Goal: Find specific page/section: Find specific page/section

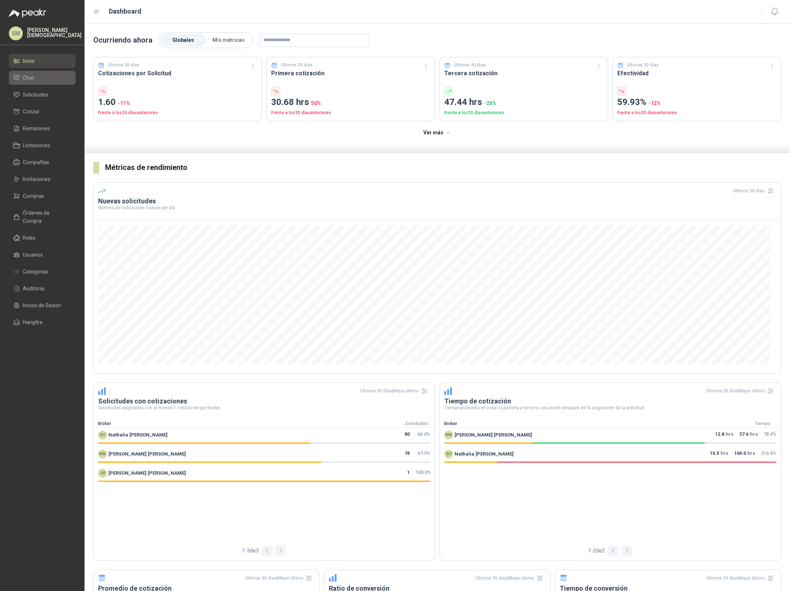
click at [30, 80] on span "Chat" at bounding box center [28, 78] width 11 height 8
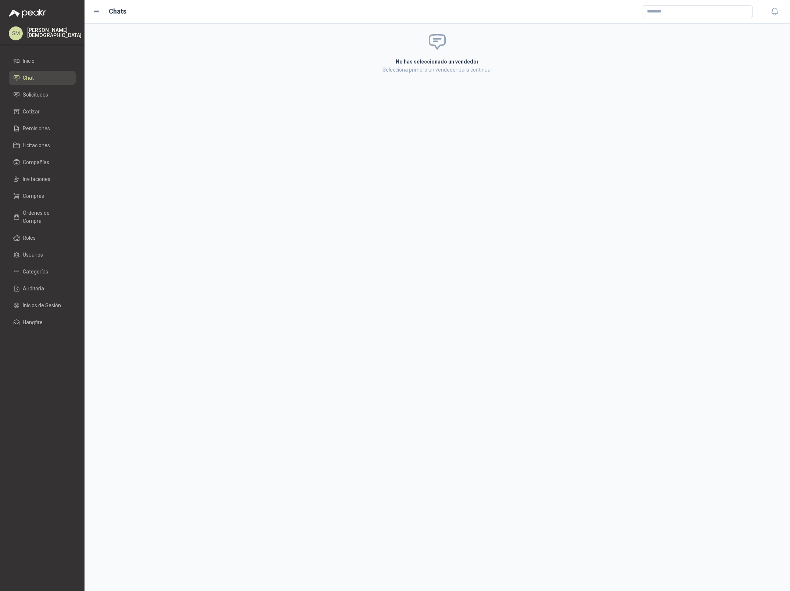
click at [48, 36] on div "Simón Mosquera" at bounding box center [54, 34] width 54 height 12
click at [40, 193] on span "Compras" at bounding box center [33, 196] width 21 height 8
